Goal: Find specific page/section: Find specific page/section

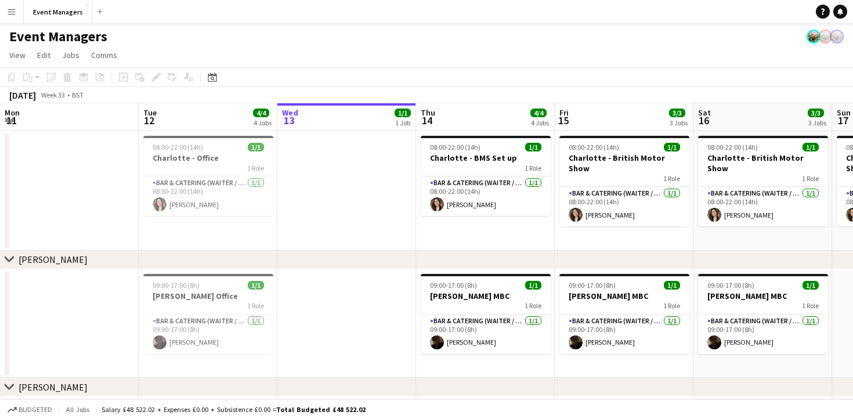
click at [10, 12] on app-icon "Menu" at bounding box center [11, 11] width 9 height 9
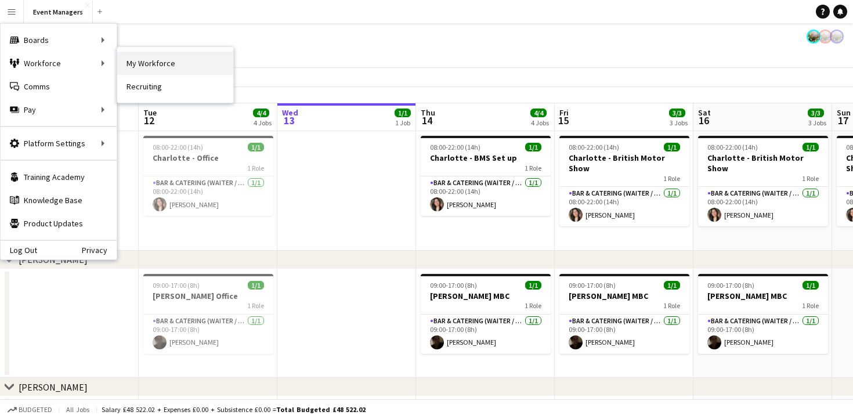
click at [153, 68] on link "My Workforce" at bounding box center [175, 63] width 116 height 23
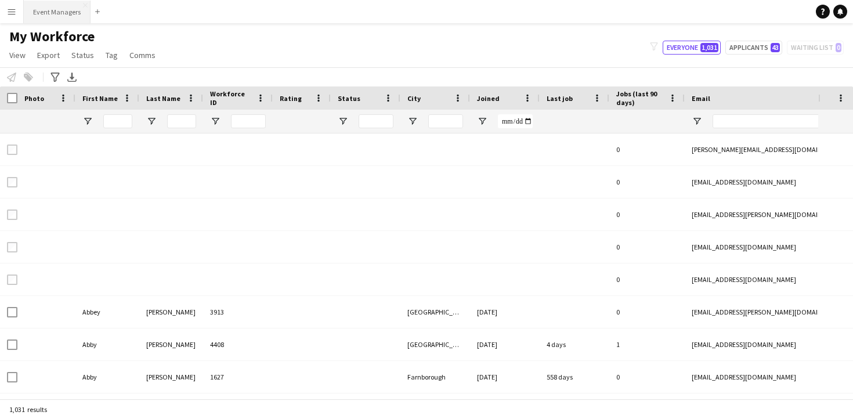
type input "**********"
type input "*****"
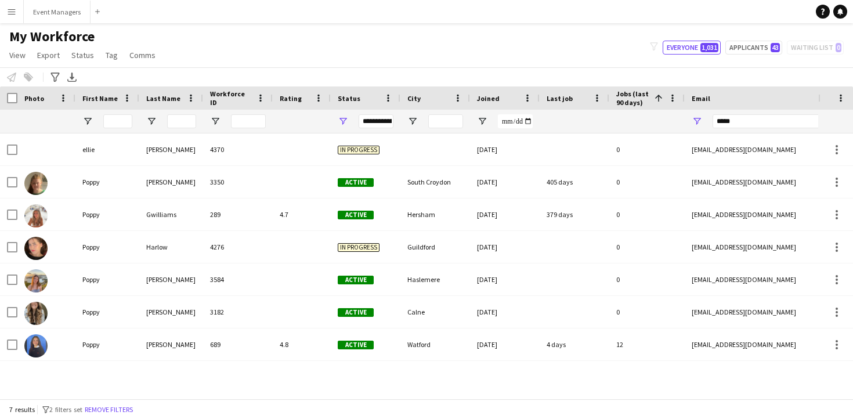
click at [15, 15] on app-icon "Menu" at bounding box center [11, 11] width 9 height 9
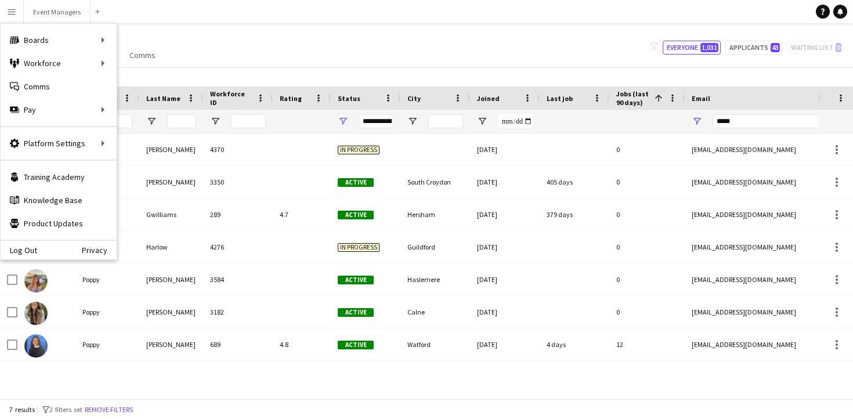
click at [357, 36] on div "My Workforce View Views Default view mena New Starter New view Update view Dele…" at bounding box center [426, 47] width 853 height 39
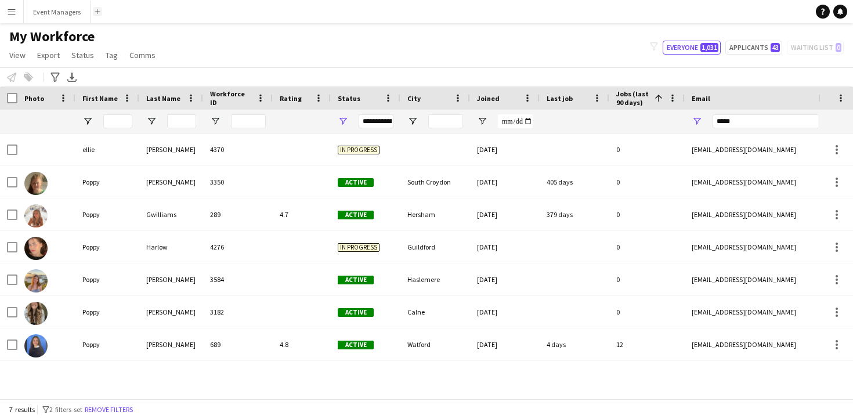
click at [96, 12] on app-icon "Add" at bounding box center [97, 11] width 5 height 5
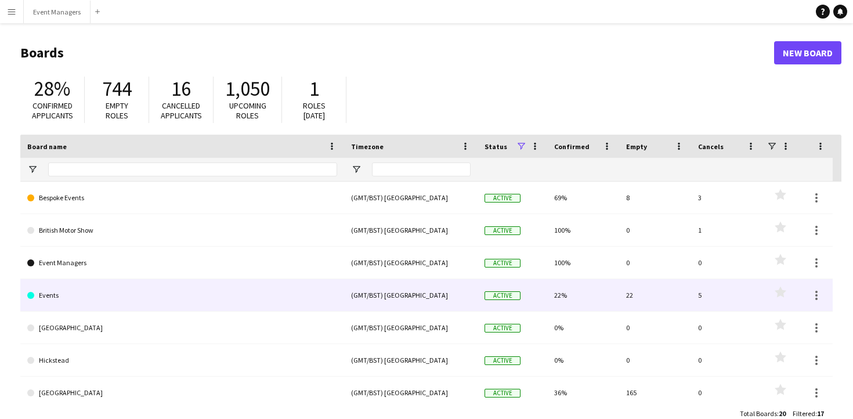
click at [186, 304] on link "Events" at bounding box center [182, 295] width 310 height 32
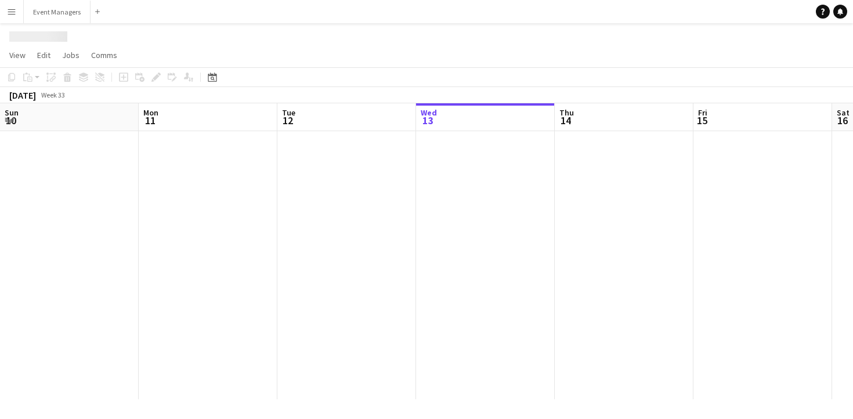
scroll to position [0, 277]
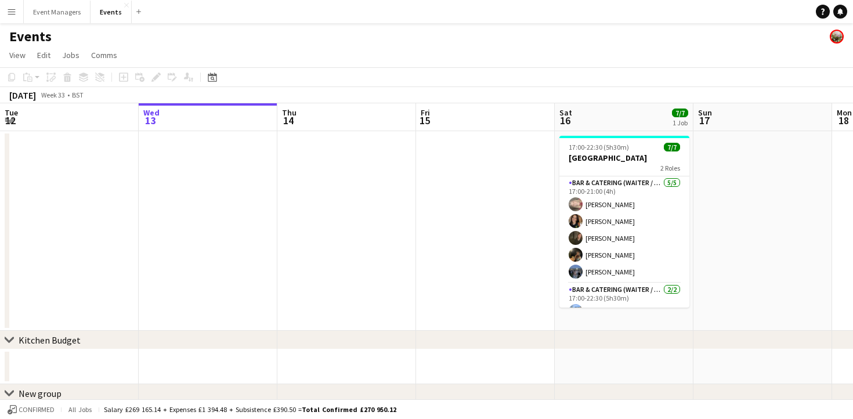
click at [139, 16] on div "Add" at bounding box center [139, 11] width 14 height 23
click at [135, 14] on button "Add" at bounding box center [138, 11] width 9 height 9
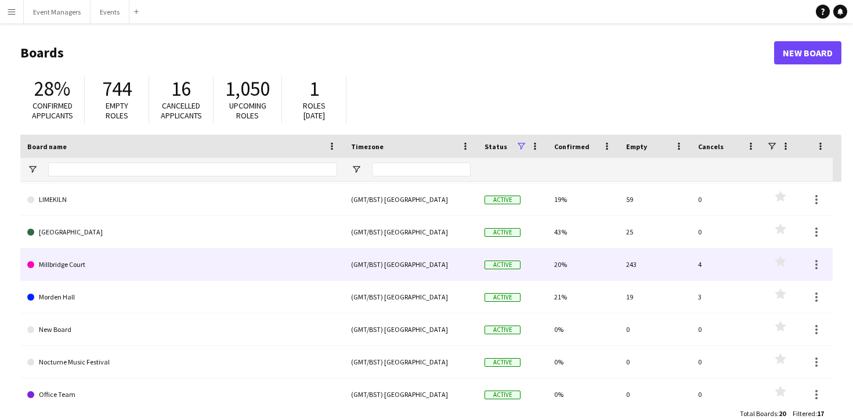
click at [165, 259] on link "Millbridge Court" at bounding box center [182, 264] width 310 height 32
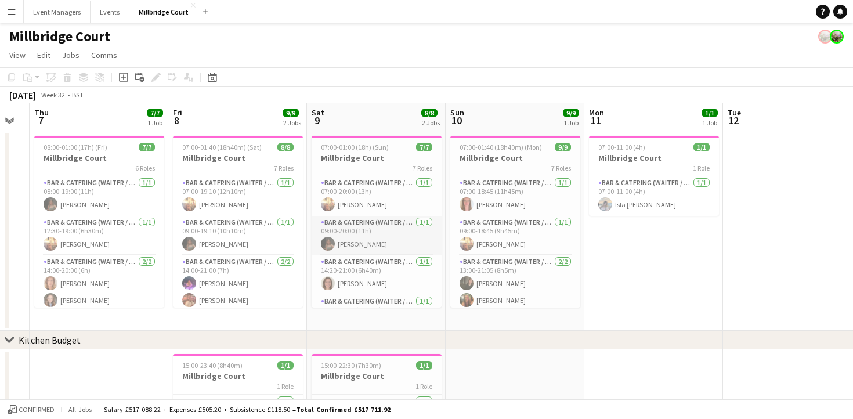
scroll to position [0, 249]
click at [372, 155] on h3 "Millbridge Court" at bounding box center [375, 158] width 130 height 10
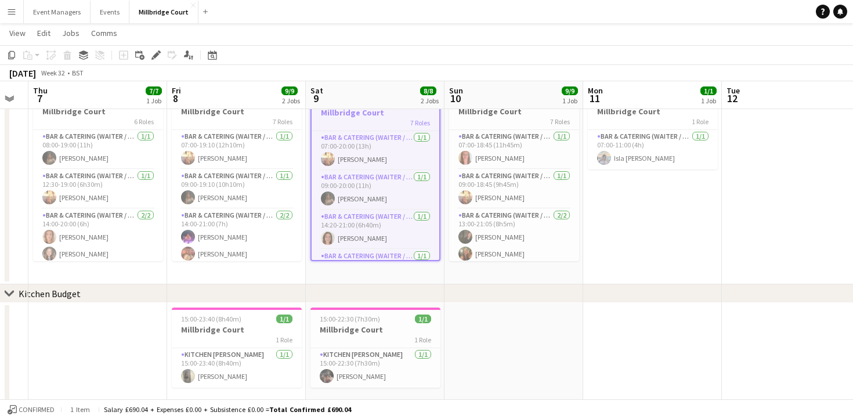
click at [388, 46] on app-toolbar "Copy Paste Paste Command V Paste with crew Command Shift V Paste linked Job Del…" at bounding box center [426, 55] width 853 height 20
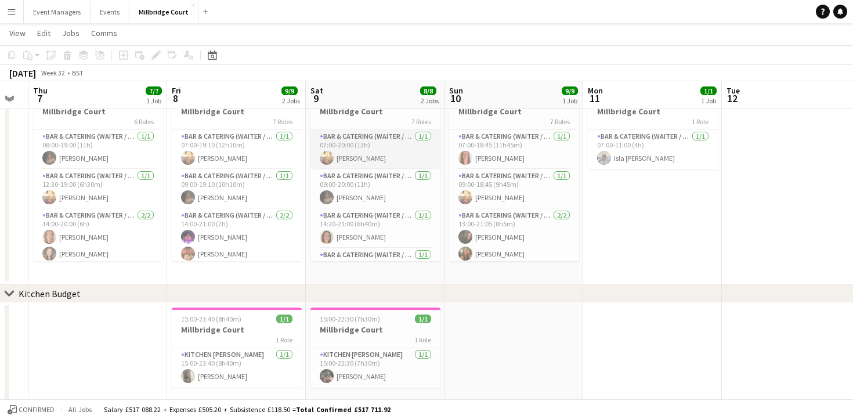
click at [369, 155] on app-card-role "Bar & Catering (Waiter / waitress) 1/1 07:00-20:00 (13h) Jemima Barfoot" at bounding box center [375, 149] width 130 height 39
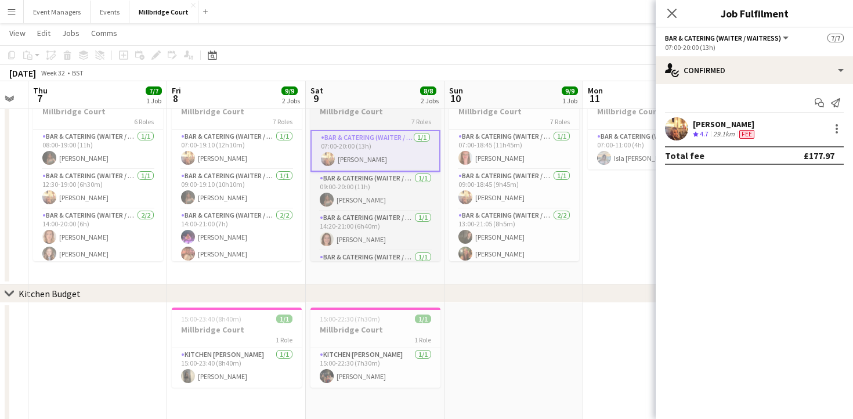
click at [358, 109] on app-board-header-date "Sat 9 8/8 2 Jobs" at bounding box center [375, 95] width 139 height 28
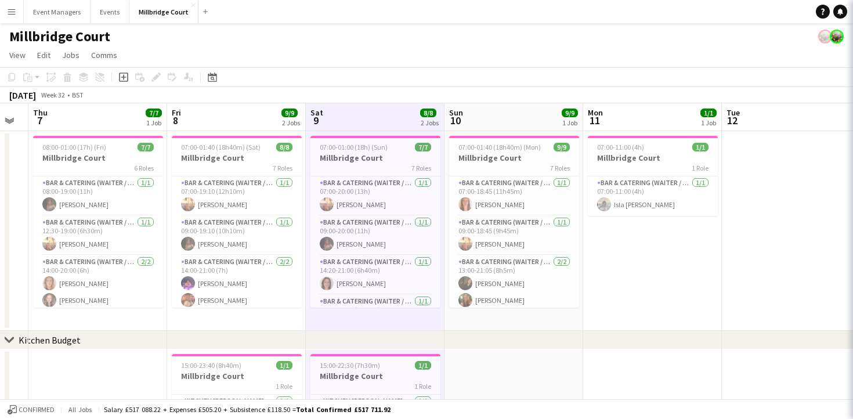
click at [358, 113] on app-board-header-date "Sat 9 8/8 2 Jobs" at bounding box center [375, 117] width 139 height 28
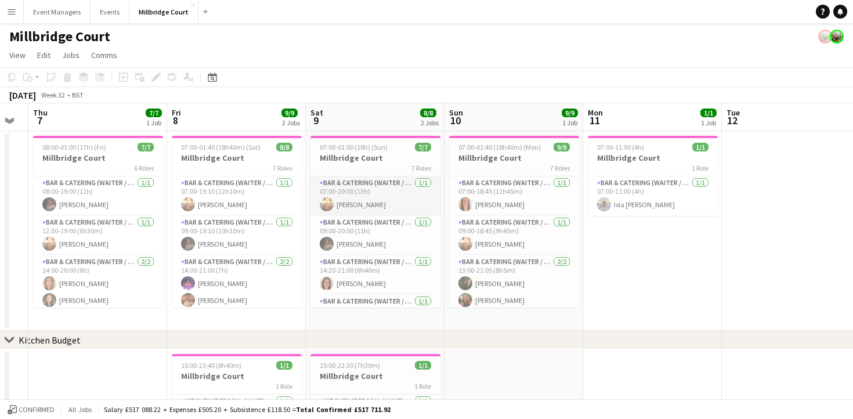
click at [368, 181] on app-card-role "Bar & Catering (Waiter / waitress) 1/1 07:00-20:00 (13h) Jemima Barfoot" at bounding box center [375, 195] width 130 height 39
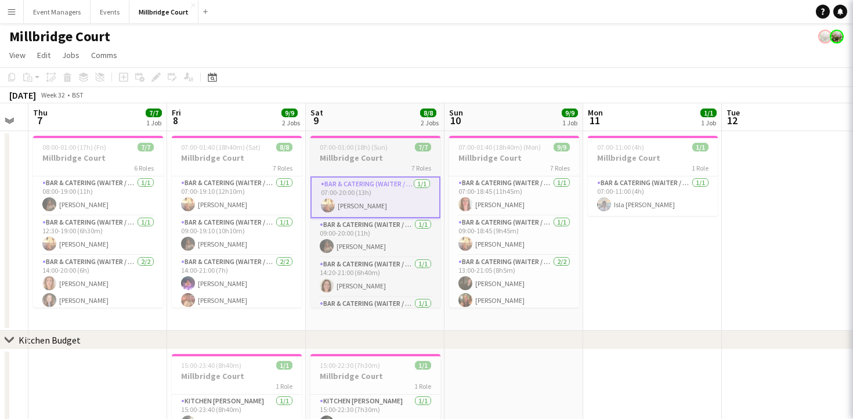
click at [364, 155] on h3 "Millbridge Court" at bounding box center [375, 158] width 130 height 10
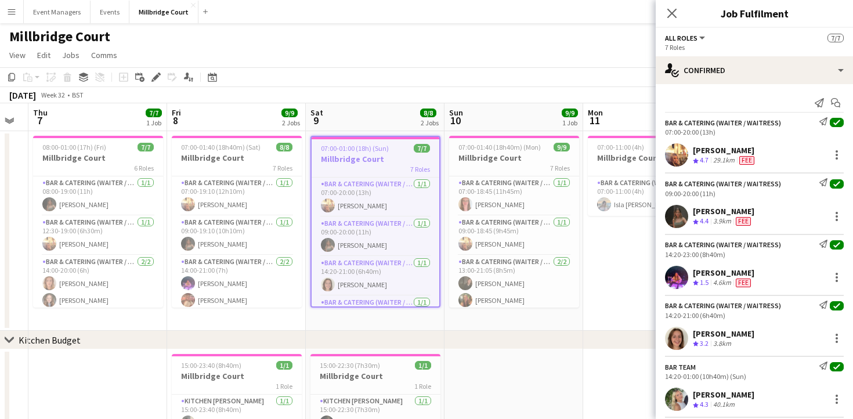
scroll to position [0, 0]
click at [678, 8] on app-icon "Close pop-in" at bounding box center [672, 13] width 17 height 17
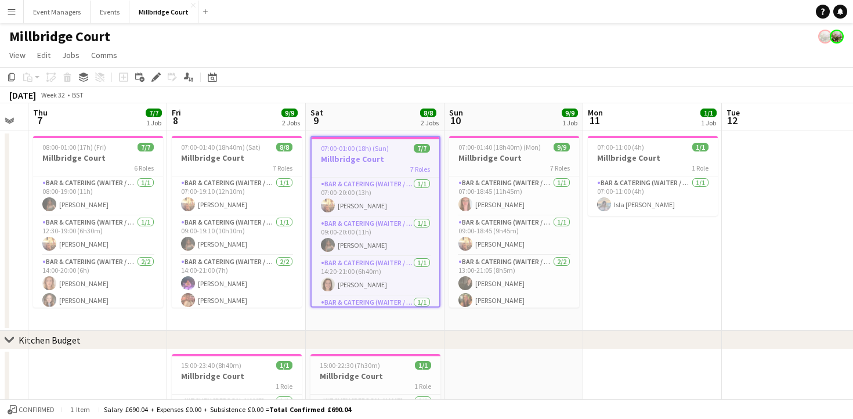
click at [347, 59] on app-page-menu "View Day view expanded Day view collapsed Month view Date picker Jump to today …" at bounding box center [426, 56] width 853 height 22
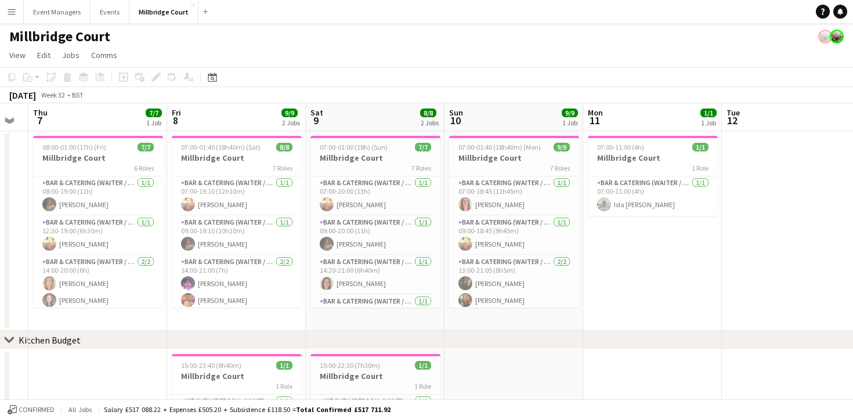
click at [341, 56] on app-page-menu "View Day view expanded Day view collapsed Month view Date picker Jump to today …" at bounding box center [426, 56] width 853 height 22
click at [329, 49] on app-page-menu "View Day view expanded Day view collapsed Month view Date picker Jump to today …" at bounding box center [426, 56] width 853 height 22
